Goal: Task Accomplishment & Management: Manage account settings

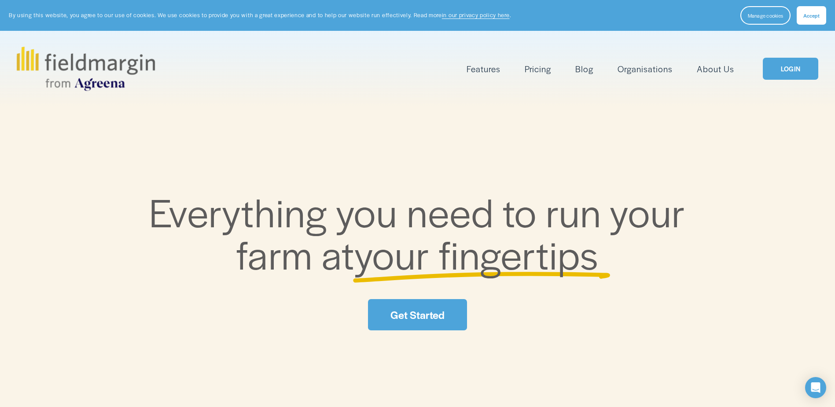
click at [798, 67] on link "LOGIN" at bounding box center [789, 69] width 55 height 22
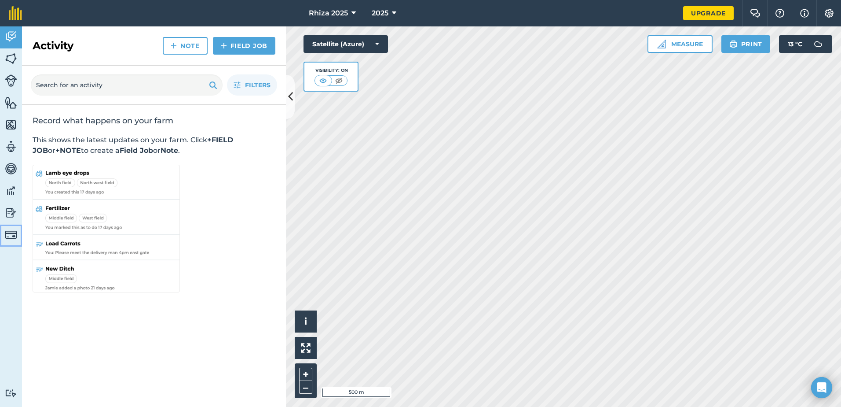
click at [15, 233] on img at bounding box center [11, 234] width 12 height 12
